Goal: Contribute content: Contribute content

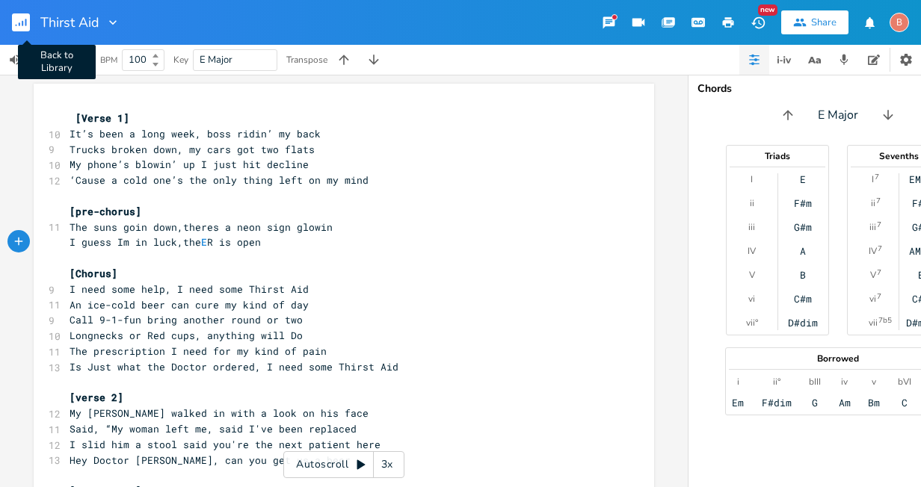
click at [22, 25] on rect "button" at bounding box center [21, 22] width 18 height 18
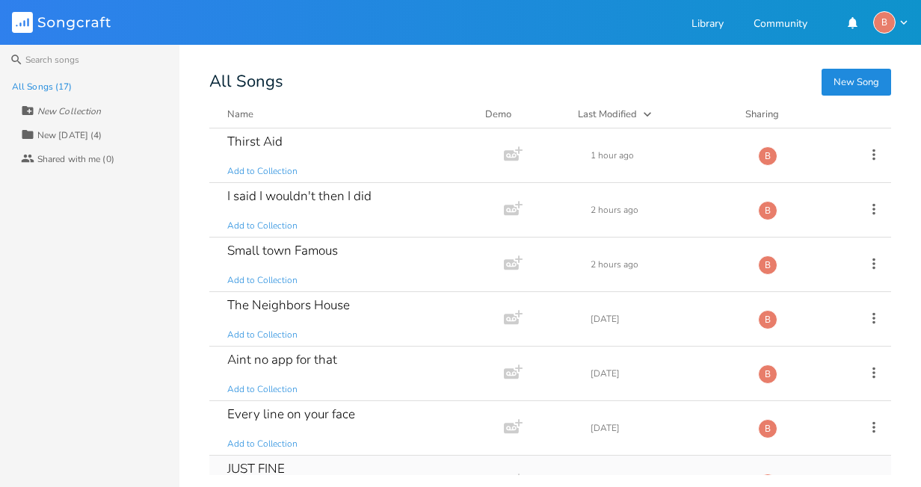
click at [250, 470] on div "JUST FINE" at bounding box center [256, 469] width 58 height 13
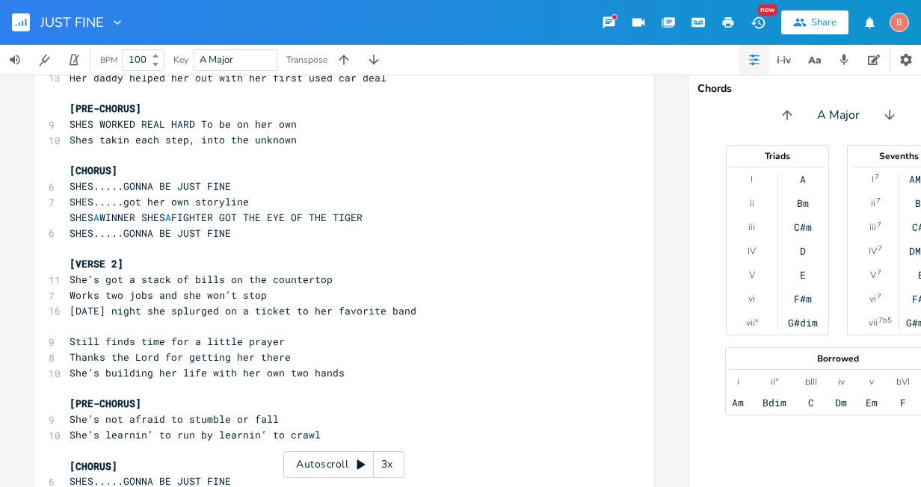
scroll to position [16, 0]
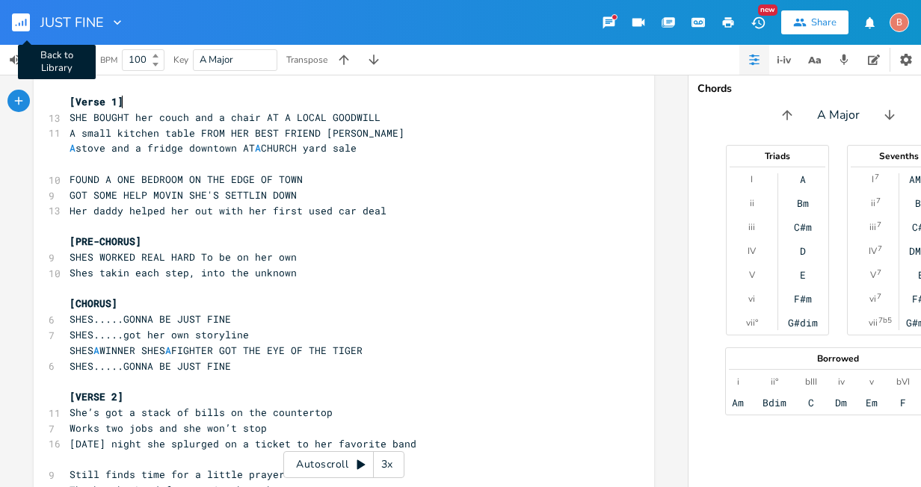
click at [22, 24] on icon "button" at bounding box center [22, 23] width 1 height 5
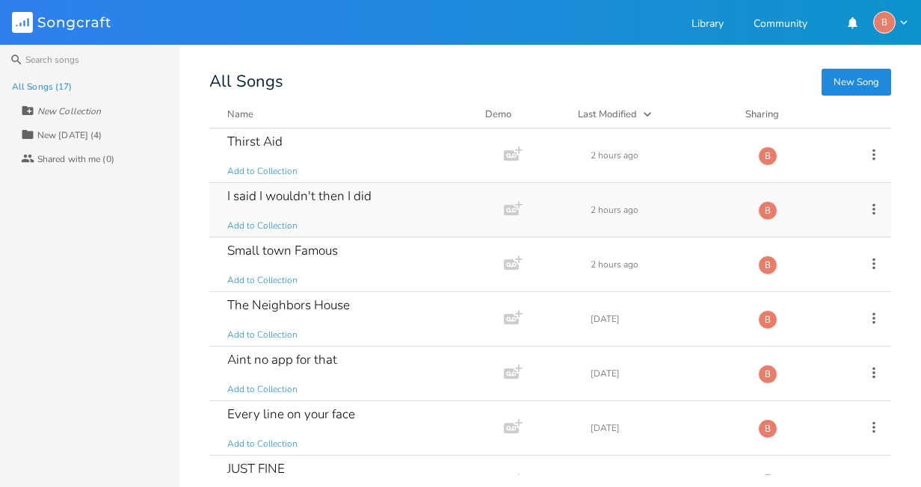
click at [261, 194] on div "I said I wouldn't then I did" at bounding box center [299, 196] width 144 height 13
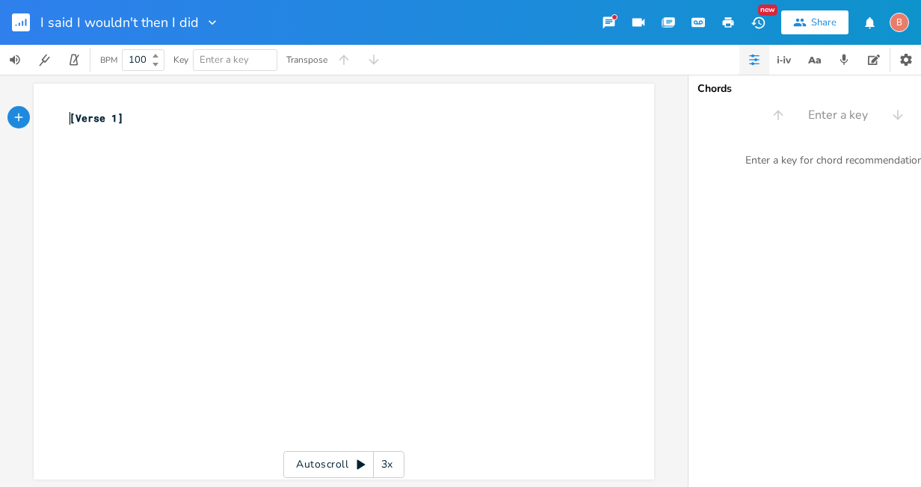
type textarea "[Verse 1]"
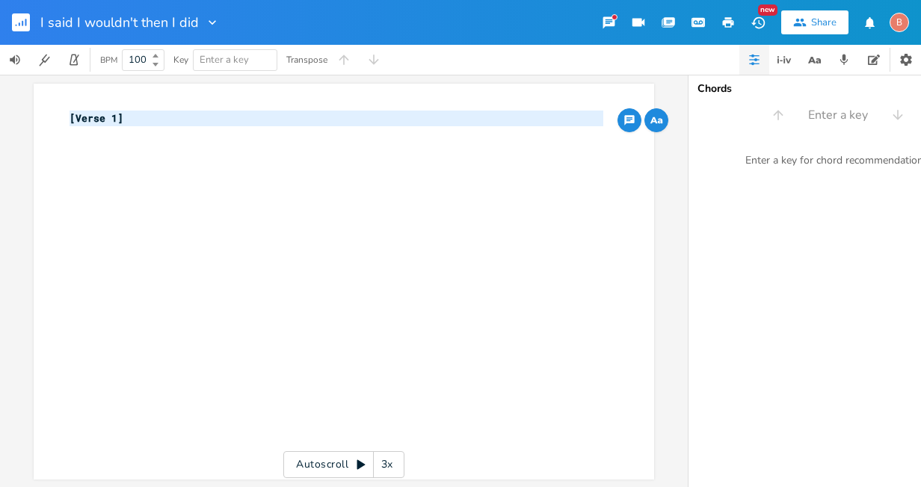
drag, startPoint x: 64, startPoint y: 123, endPoint x: 153, endPoint y: 134, distance: 89.7
click at [153, 134] on div "[Verse 1] ​" at bounding box center [337, 126] width 540 height 31
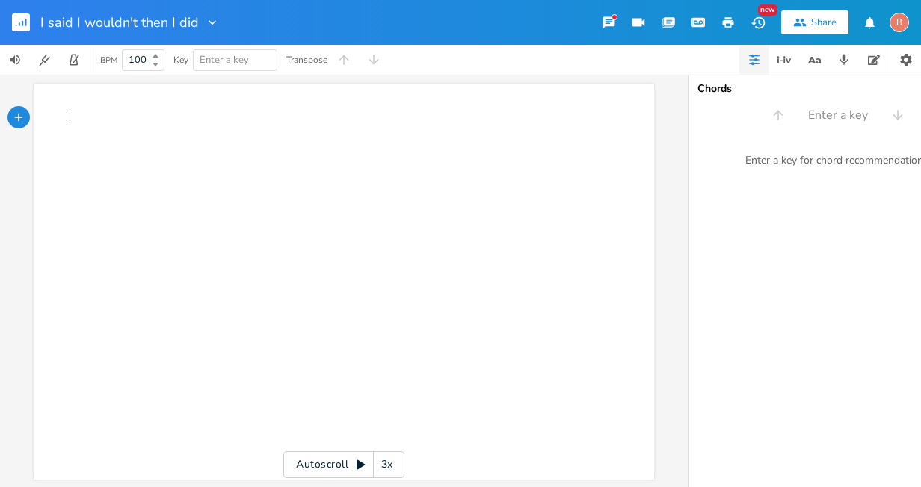
type textarea "​"
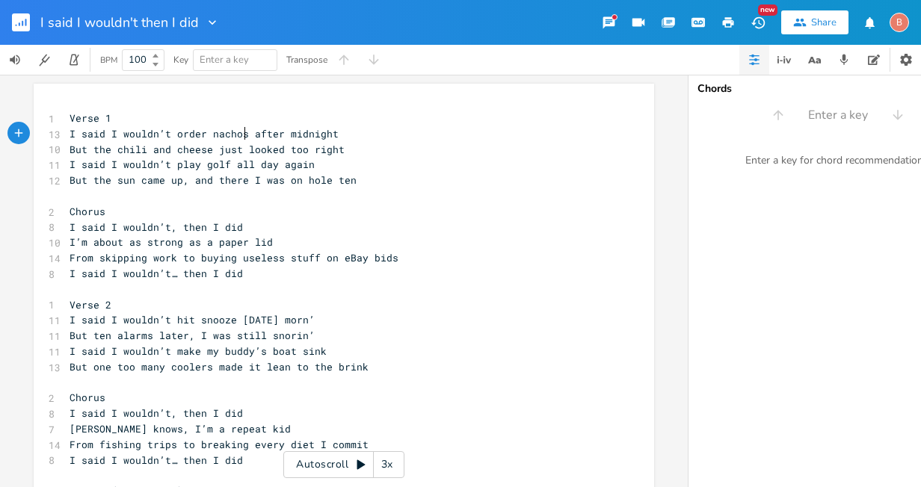
click at [238, 135] on span "I said I wouldn’t order nachos after midnight" at bounding box center [204, 133] width 269 height 13
type textarea "food"
click at [273, 149] on span "But the chili and cheese just looked too right" at bounding box center [207, 149] width 275 height 13
click at [300, 147] on span "But the chili and cheese just looked too right" at bounding box center [207, 149] width 275 height 13
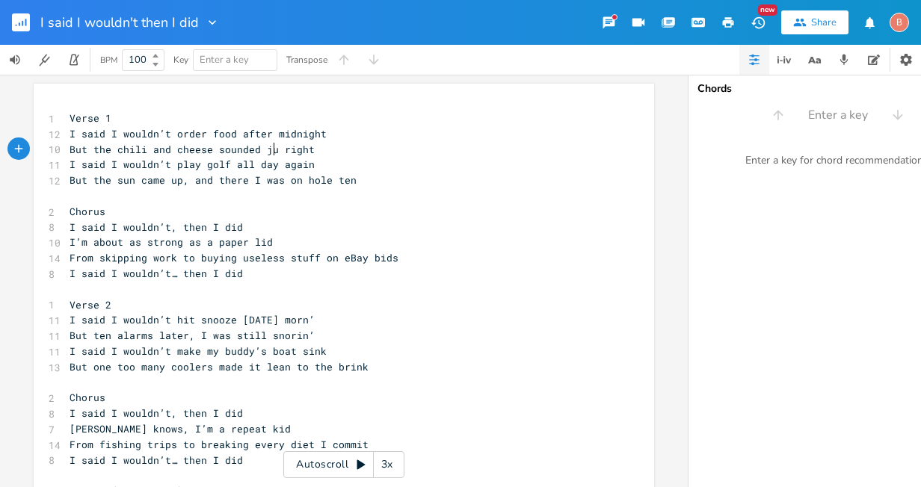
type textarea "sounded just"
click at [206, 149] on span "But the chili and cheese sounded just right" at bounding box center [198, 149] width 257 height 13
type textarea "at Taco Bell"
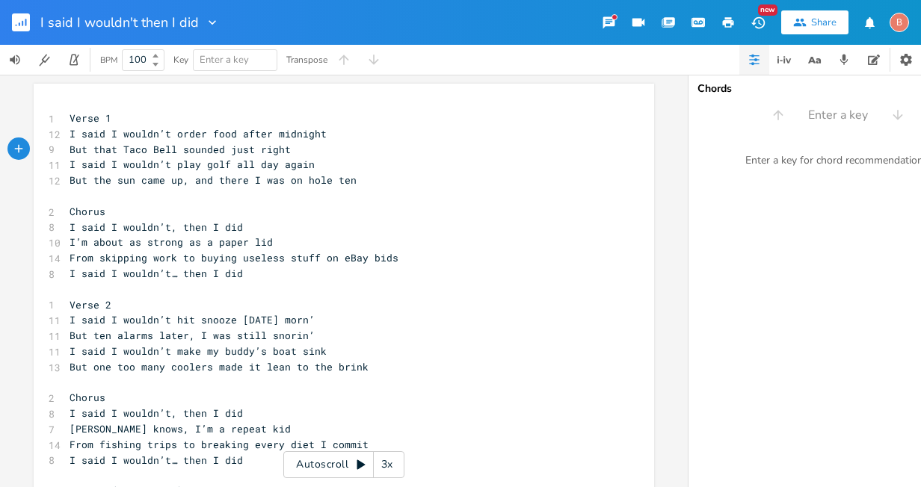
click at [239, 180] on span "But the sun came up, and there I was on hole ten" at bounding box center [213, 179] width 287 height 13
click at [241, 185] on span "But the sun came up, and I was on hole ten" at bounding box center [195, 179] width 251 height 13
type textarea "there"
click at [139, 261] on span "From skipping work to buying useless stuff on eBay bids" at bounding box center [234, 257] width 329 height 13
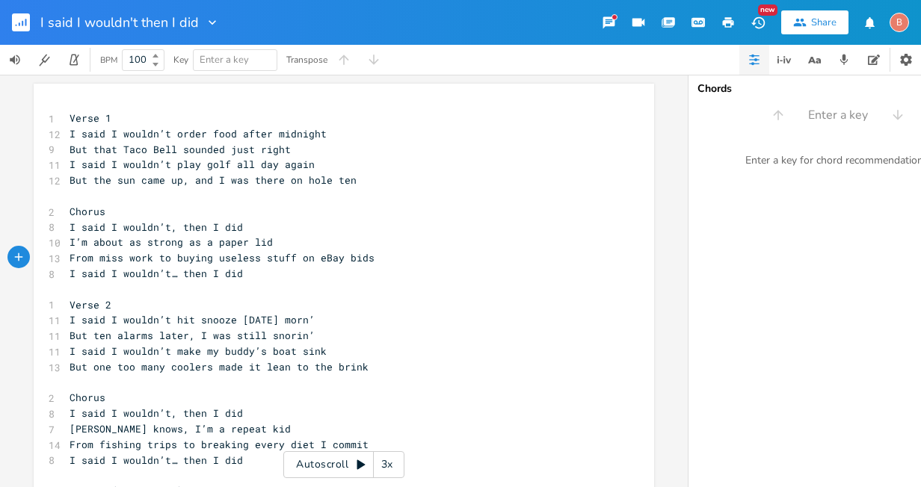
scroll to position [0, 22]
type textarea "missin"
click at [313, 321] on span "I said I wouldn’t hit snooze [DATE] morn’" at bounding box center [192, 319] width 245 height 13
type textarea "in"
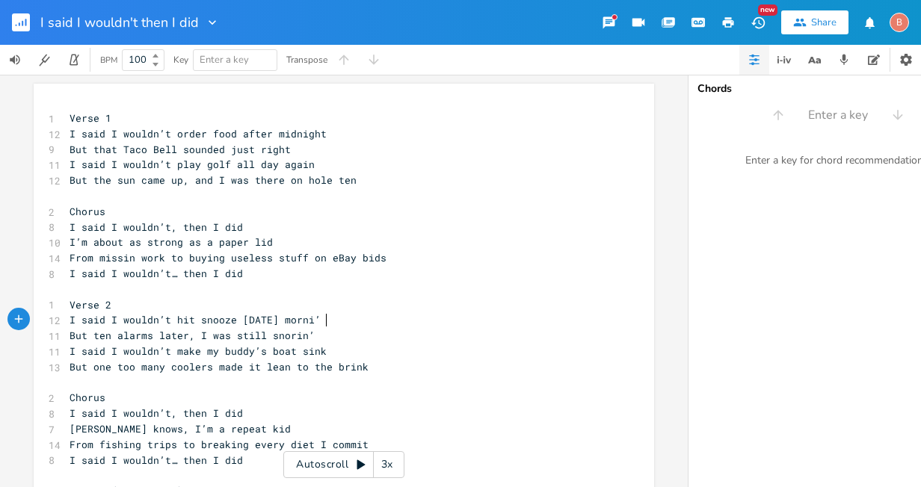
scroll to position [0, 7]
click at [337, 317] on pre "I said I wouldn’t hit snooze [DATE] mornin’" at bounding box center [337, 320] width 540 height 16
click at [306, 335] on pre "But ten alarms later, I was still snorin’" at bounding box center [337, 336] width 540 height 16
click at [315, 352] on pre "I said I wouldn’t make my buddy’s boat sink" at bounding box center [337, 352] width 540 height 16
type textarea "'t go out through the week and drink"
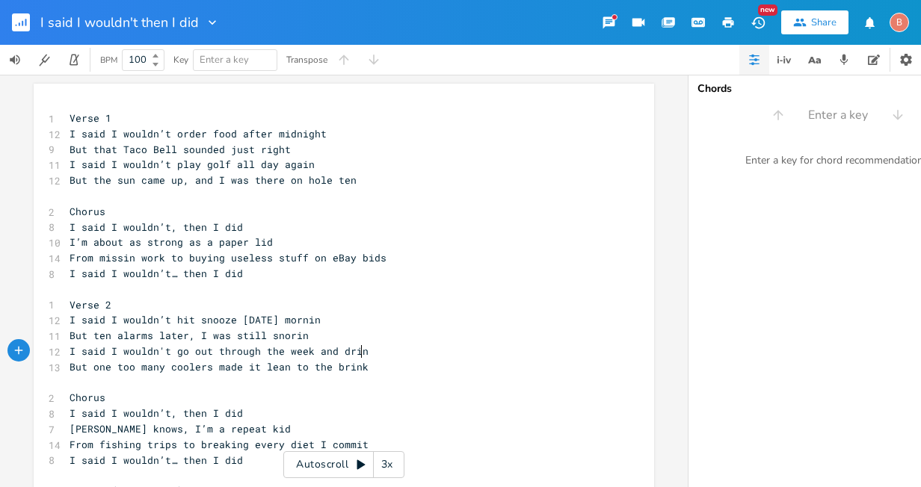
scroll to position [0, 161]
click at [360, 372] on pre "But one too many coolers made it lean to the brink" at bounding box center [337, 368] width 540 height 16
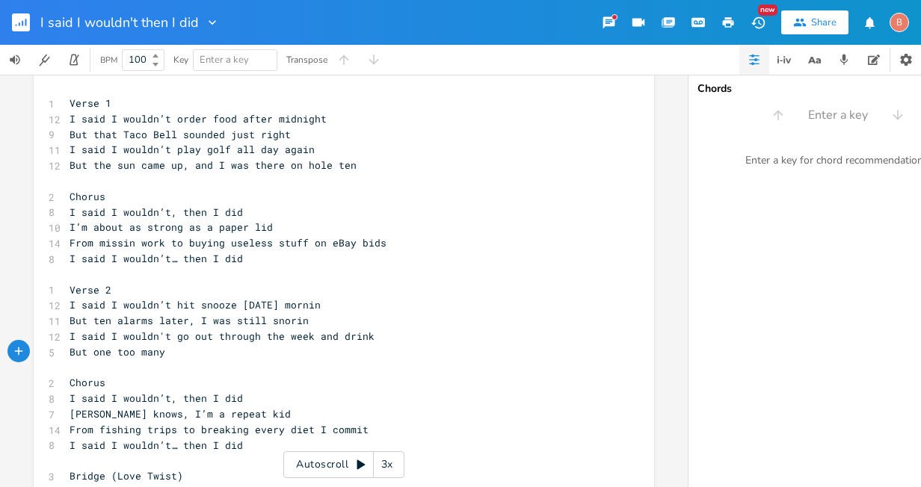
scroll to position [0, 0]
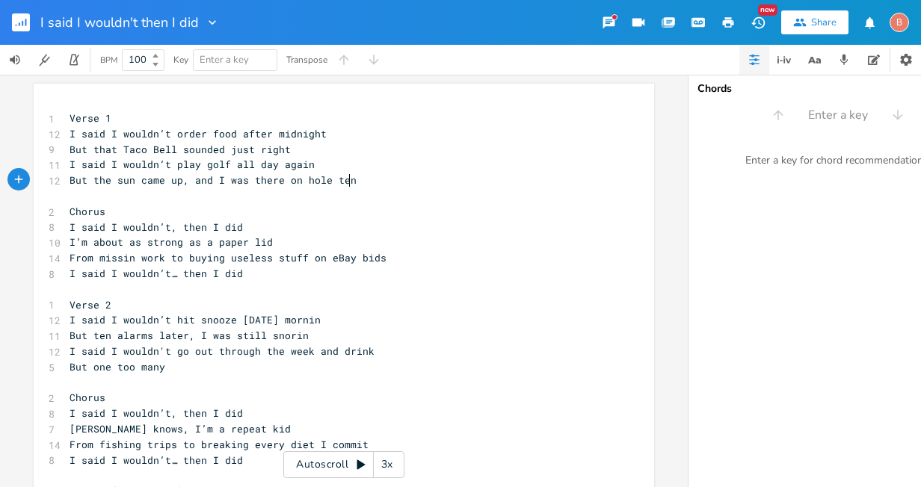
click at [348, 184] on pre "But the sun came up, and I was there on hole ten" at bounding box center [337, 181] width 540 height 16
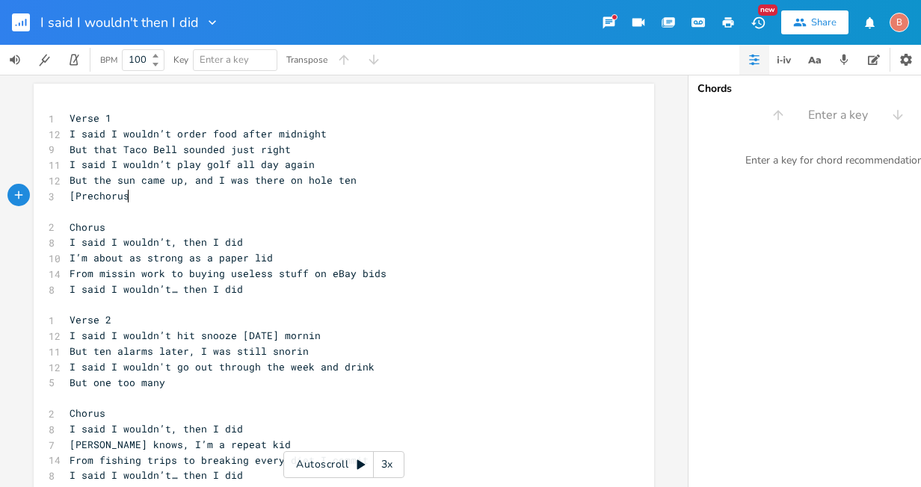
scroll to position [0, 47]
type textarea "[Prechorus]"
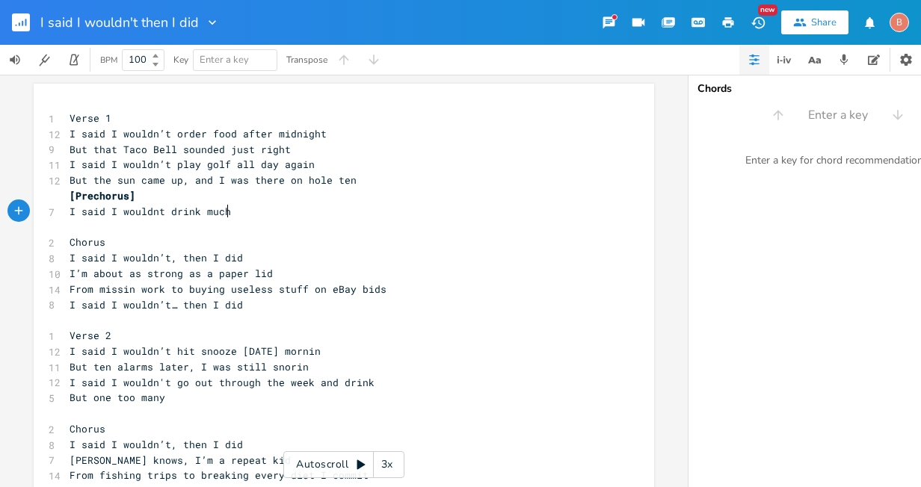
scroll to position [0, 120]
type textarea "I said I wouldnt drink much [DATE] night"
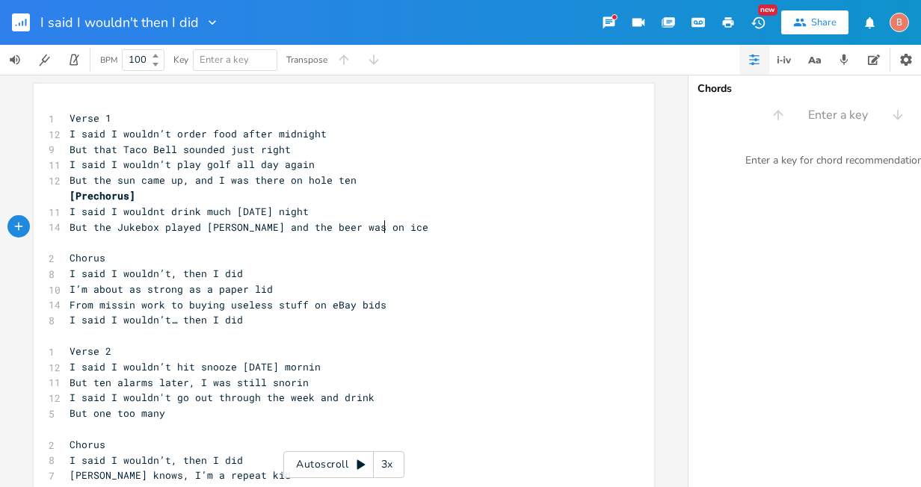
scroll to position [0, 253]
type textarea "But the Jukebox played [PERSON_NAME] and the beer was on ice"
